Goal: Task Accomplishment & Management: Manage account settings

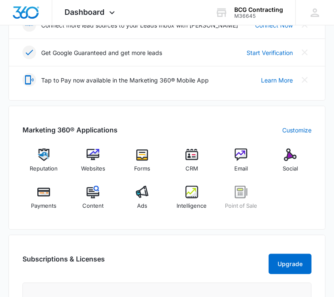
scroll to position [252, 0]
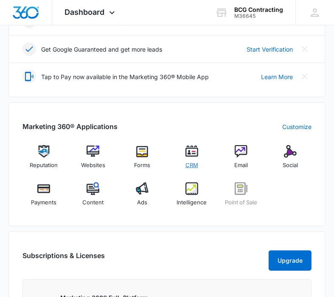
click at [189, 156] on img at bounding box center [191, 151] width 13 height 13
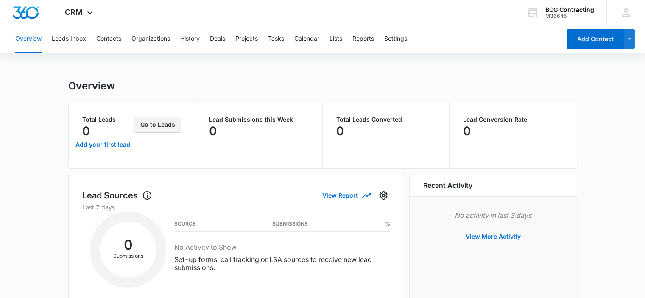
click at [158, 125] on button "Go to Leads" at bounding box center [157, 125] width 47 height 16
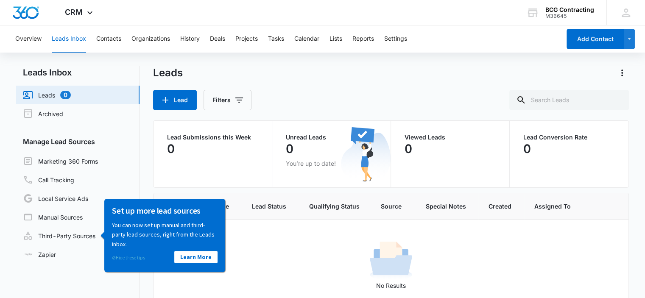
click at [121, 257] on link "⊘ Hide these tips" at bounding box center [127, 258] width 33 height 6
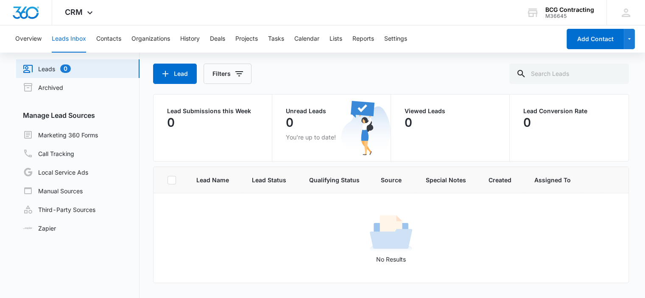
scroll to position [27, 0]
click at [173, 75] on button "Lead" at bounding box center [175, 73] width 44 height 20
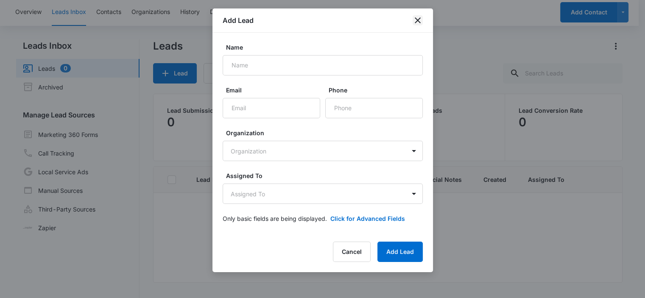
click at [339, 22] on icon "close" at bounding box center [417, 20] width 10 height 10
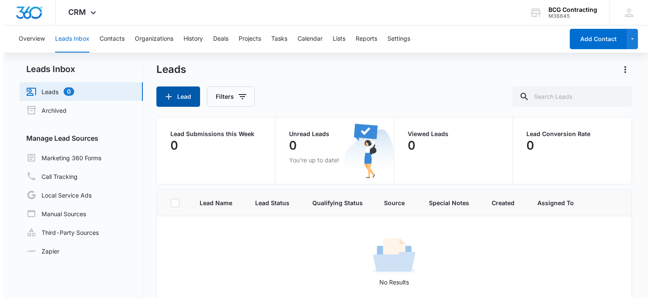
scroll to position [0, 0]
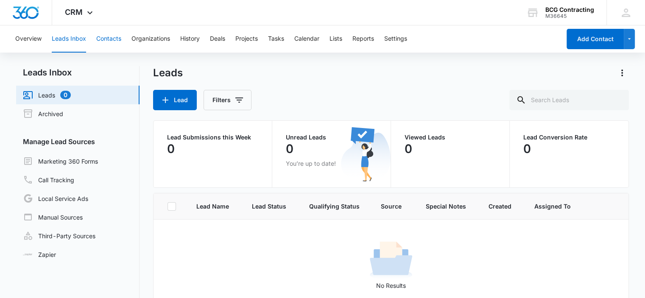
click at [107, 37] on button "Contacts" at bounding box center [108, 38] width 25 height 27
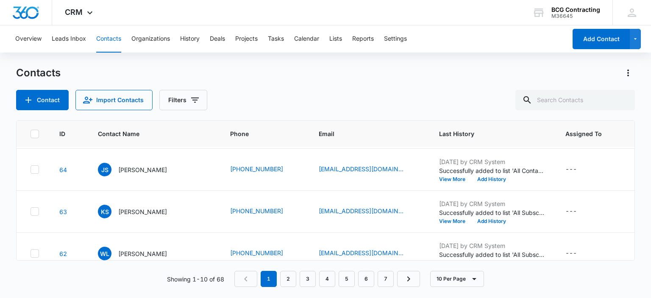
scroll to position [167, 0]
click at [146, 213] on p "[PERSON_NAME]" at bounding box center [142, 210] width 49 height 9
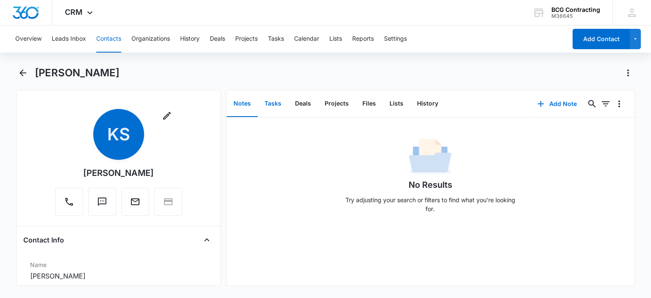
click at [275, 105] on button "Tasks" at bounding box center [273, 104] width 31 height 26
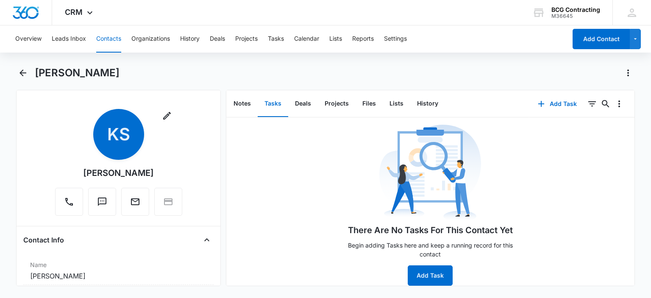
scroll to position [17, 0]
click at [251, 105] on button "Notes" at bounding box center [242, 104] width 31 height 26
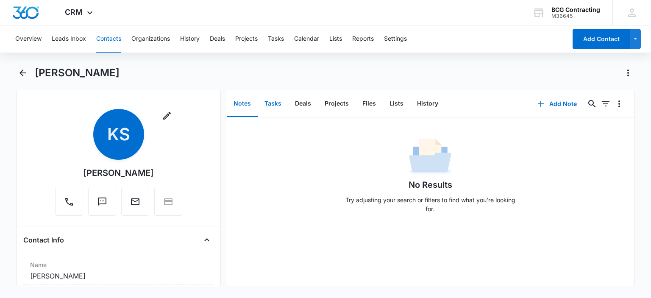
click at [280, 105] on button "Tasks" at bounding box center [273, 104] width 31 height 26
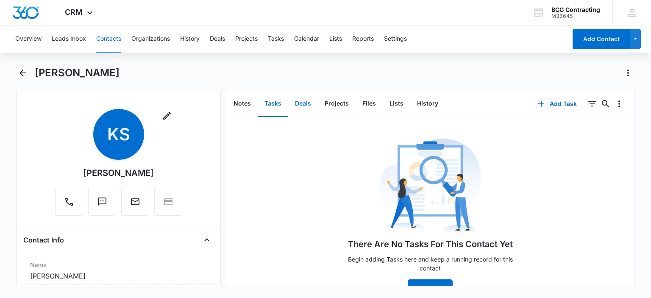
click at [299, 103] on button "Deals" at bounding box center [303, 104] width 30 height 26
click at [331, 104] on button "Projects" at bounding box center [337, 104] width 38 height 26
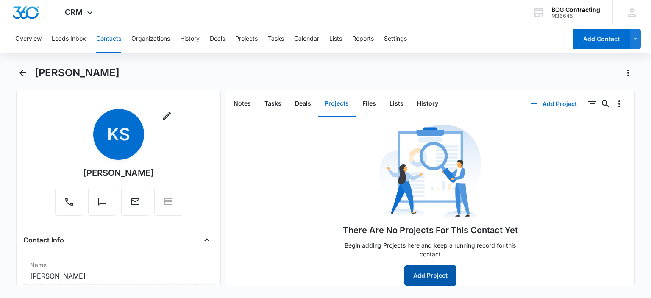
click at [339, 266] on button "Add Project" at bounding box center [430, 275] width 52 height 20
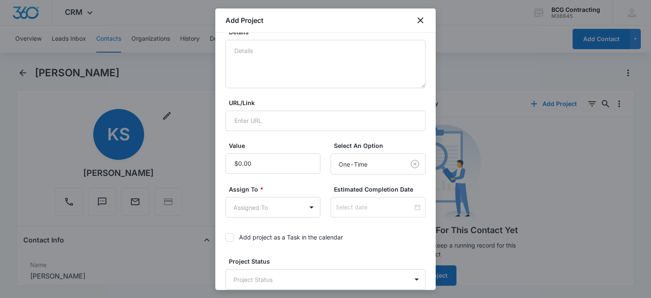
scroll to position [103, 0]
click at [339, 23] on icon "close" at bounding box center [420, 20] width 10 height 10
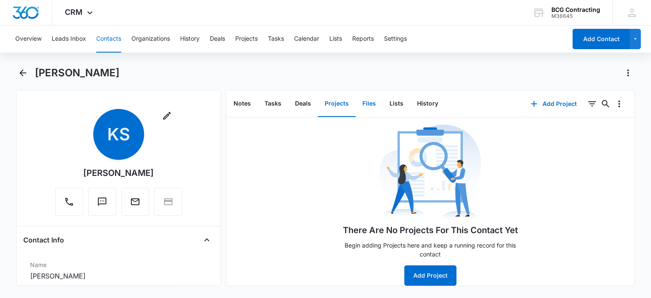
click at [339, 103] on button "Files" at bounding box center [369, 104] width 27 height 26
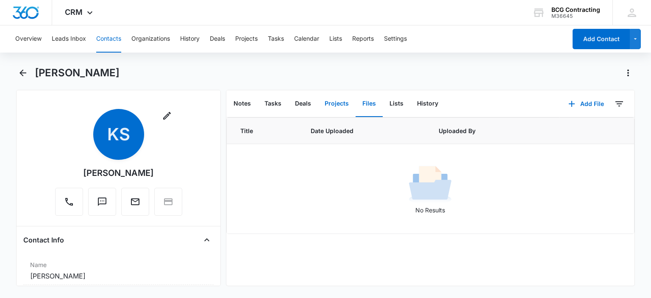
click at [337, 105] on button "Projects" at bounding box center [337, 104] width 38 height 26
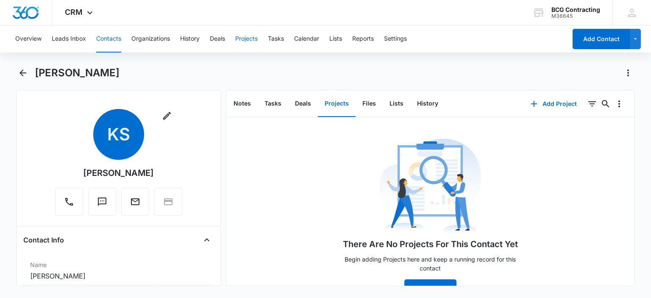
click at [250, 39] on button "Projects" at bounding box center [246, 38] width 22 height 27
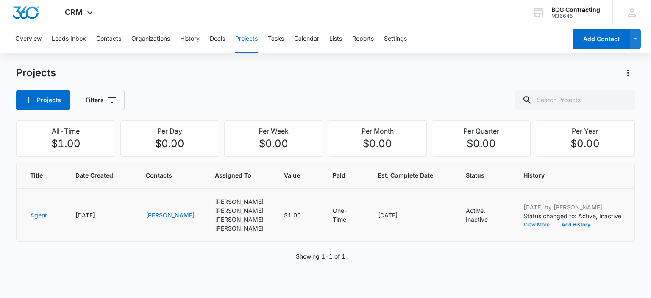
click at [339, 227] on button "View More" at bounding box center [539, 224] width 32 height 5
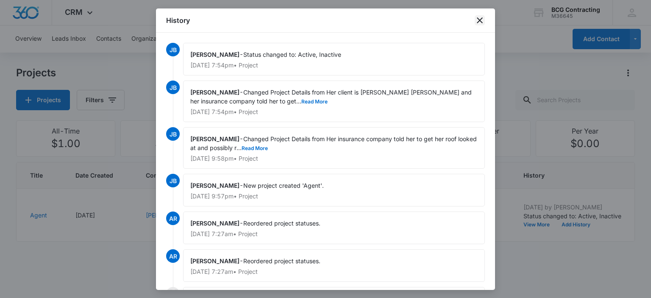
click at [339, 22] on icon "close" at bounding box center [480, 20] width 6 height 6
